Goal: Check status

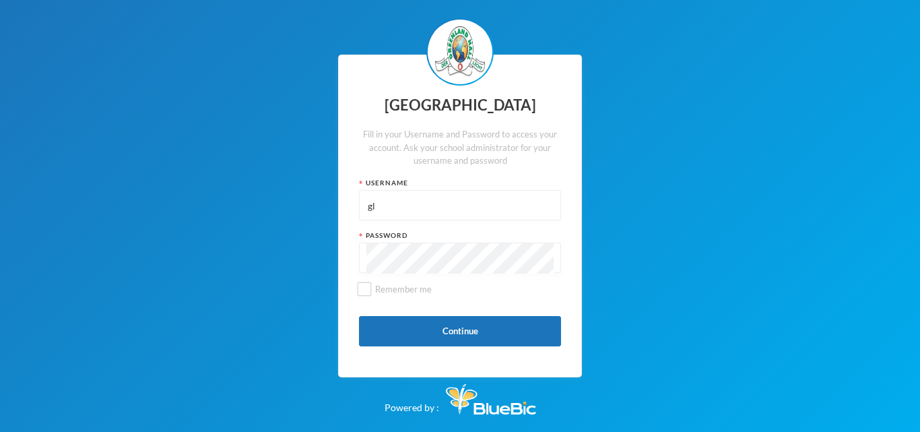
type input "g"
type input "glhp124"
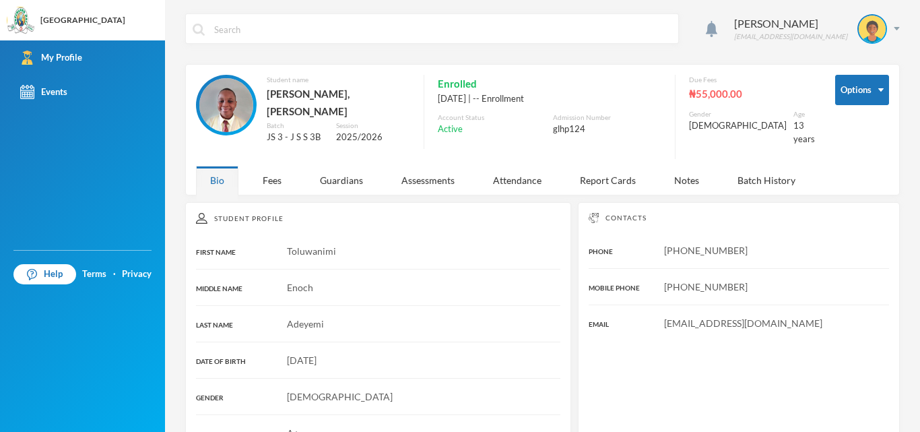
click at [619, 202] on div "Contacts PHONE [PHONE_NUMBER] MOBILE PHONE [PHONE_NUMBER] EMAIL [EMAIL_ADDRESS]…" at bounding box center [739, 335] width 322 height 267
click at [617, 169] on div "Report Cards" at bounding box center [608, 180] width 84 height 29
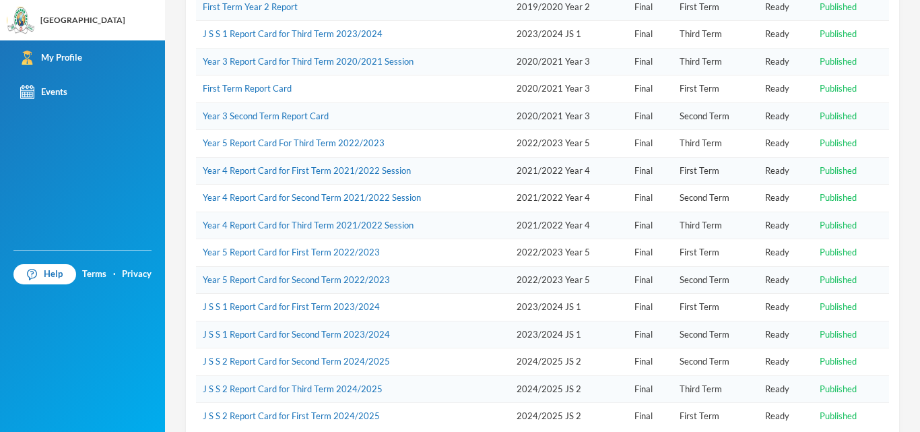
scroll to position [292, 0]
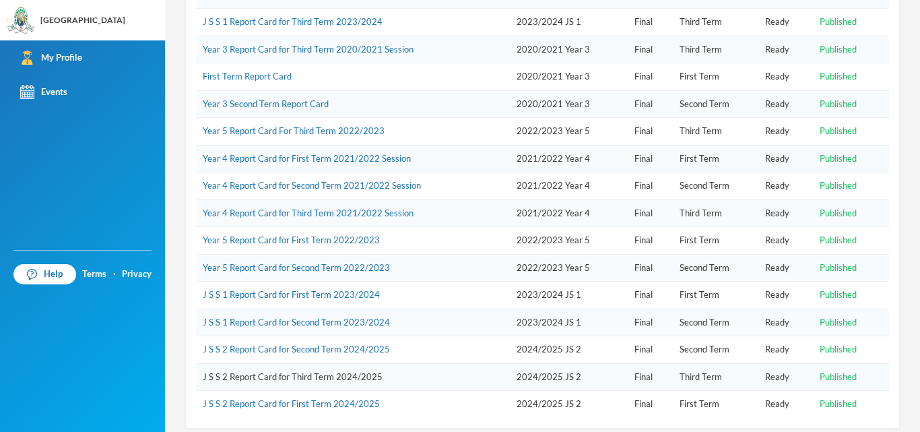
click at [370, 371] on link "J S S 2 Report Card for Third Term 2024/2025" at bounding box center [293, 376] width 180 height 11
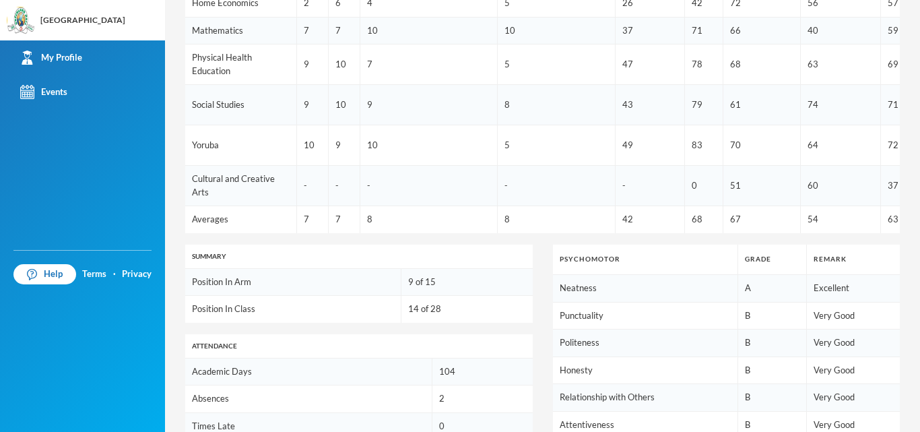
scroll to position [592, 0]
